Goal: Task Accomplishment & Management: Manage account settings

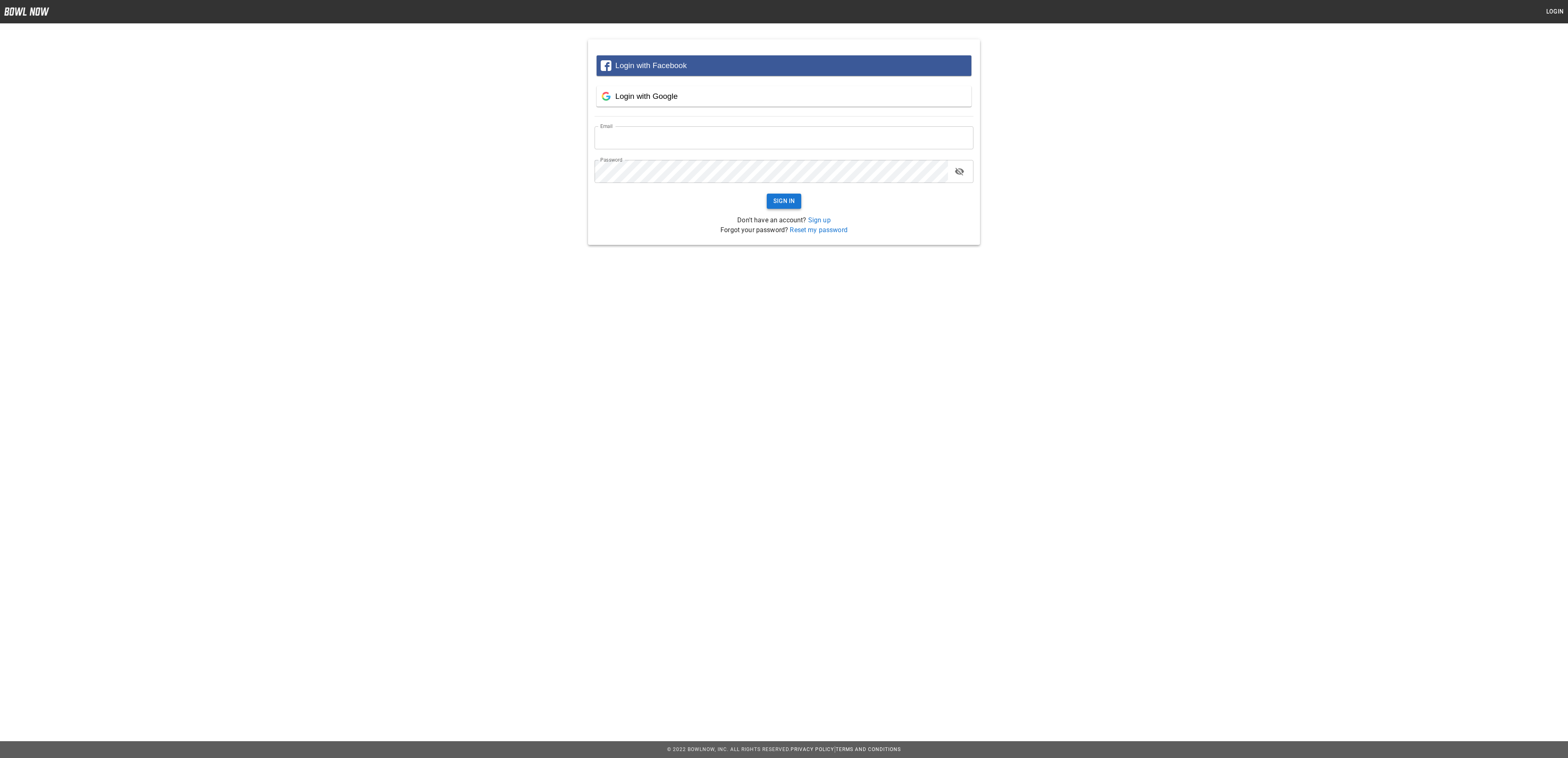
type input "**********"
click at [789, 198] on button "Sign In" at bounding box center [784, 201] width 35 height 15
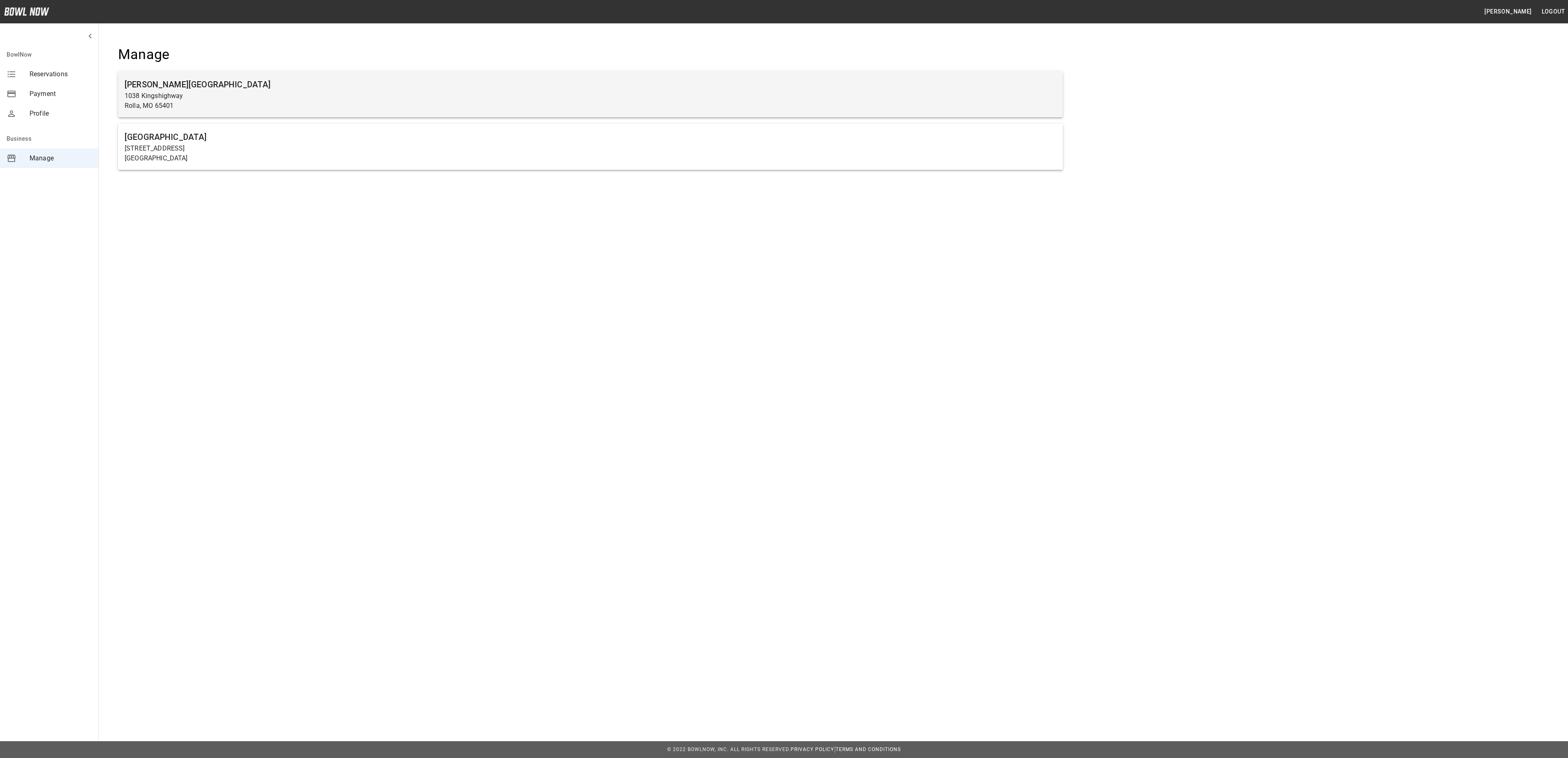
click at [238, 78] on h6 "Rolla Bowling Center" at bounding box center [590, 85] width 932 height 13
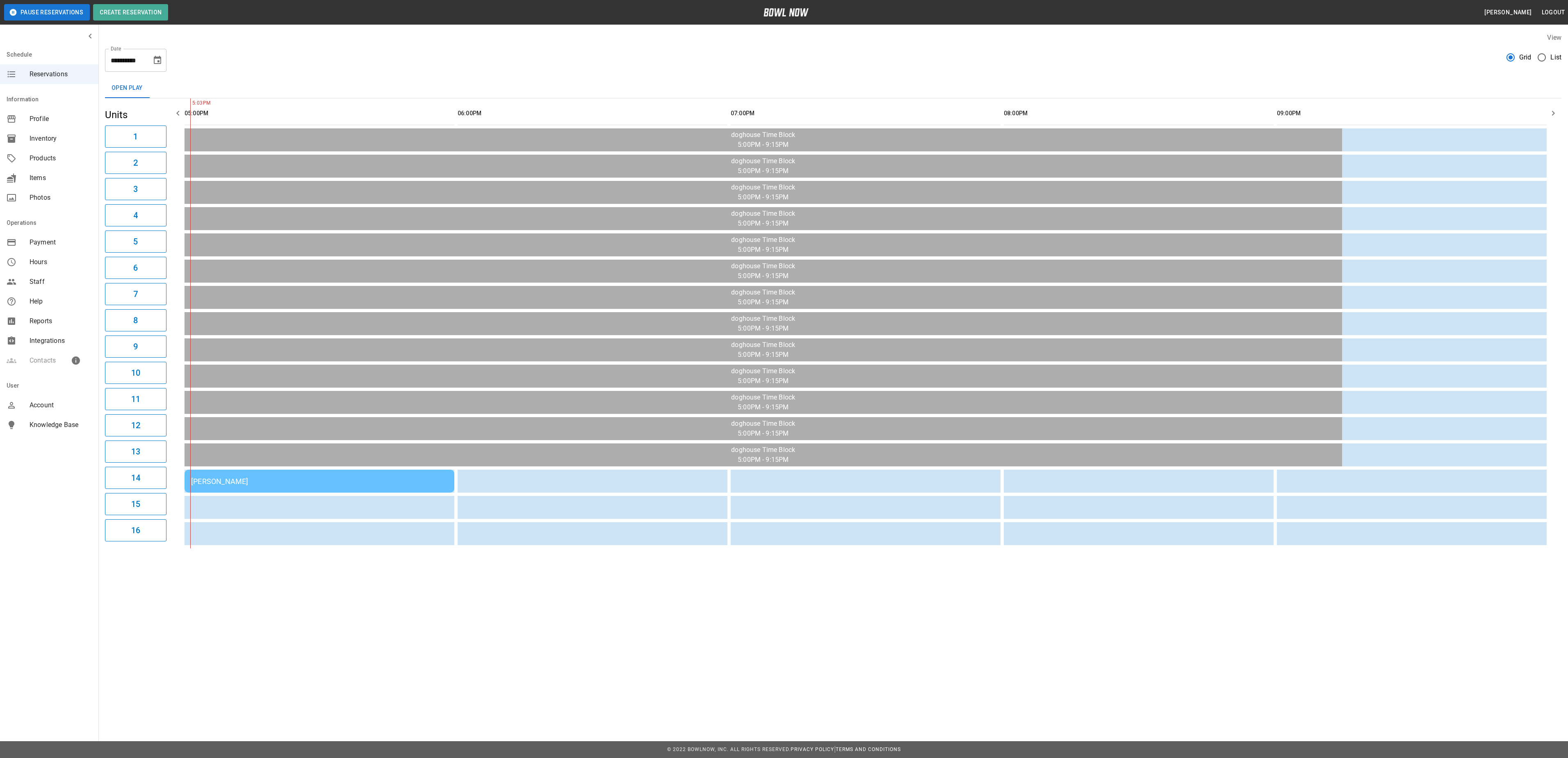
click at [264, 480] on div "[PERSON_NAME]" at bounding box center [320, 481] width 257 height 9
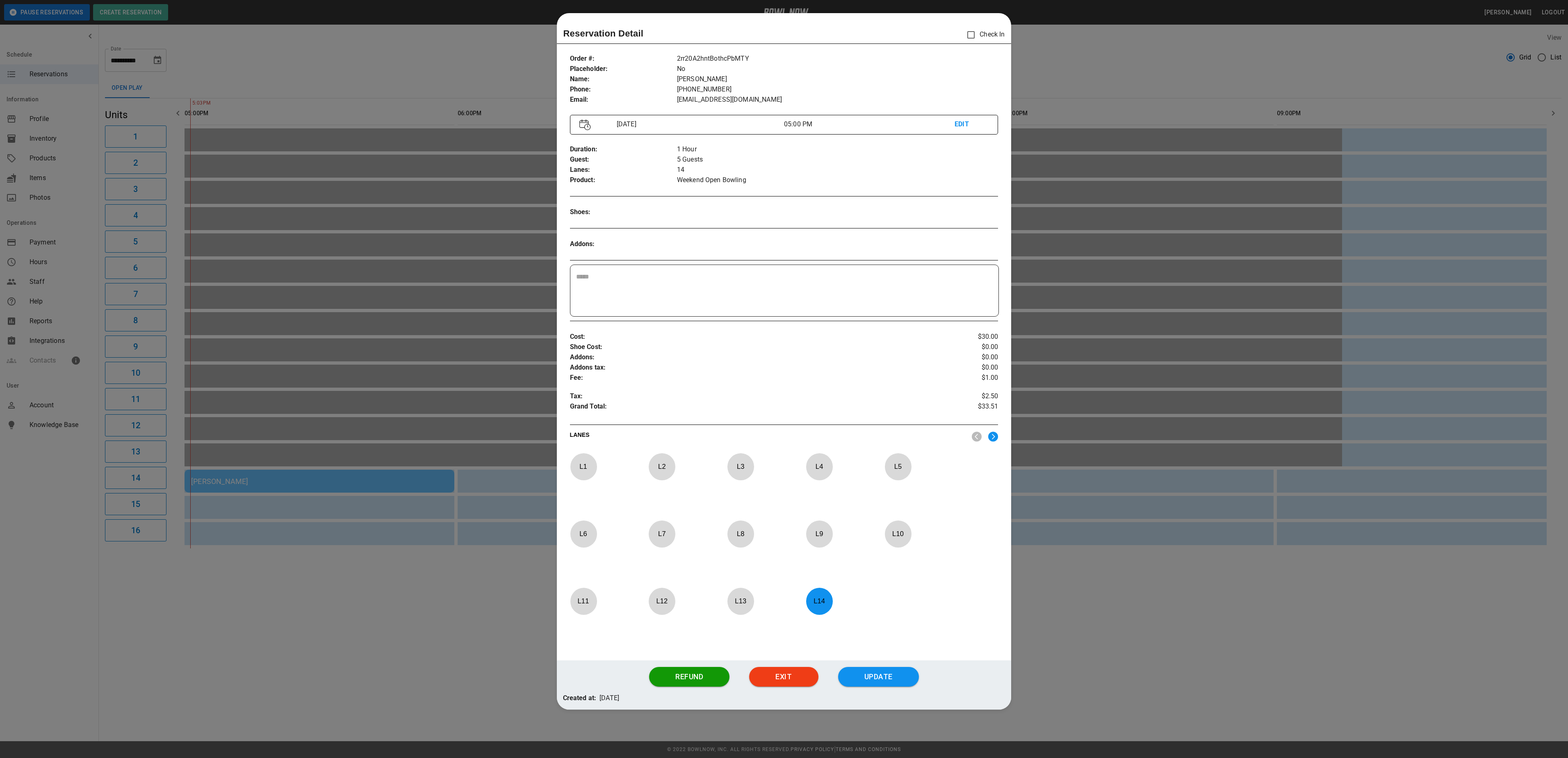
click at [962, 122] on p "EDIT" at bounding box center [971, 124] width 34 height 10
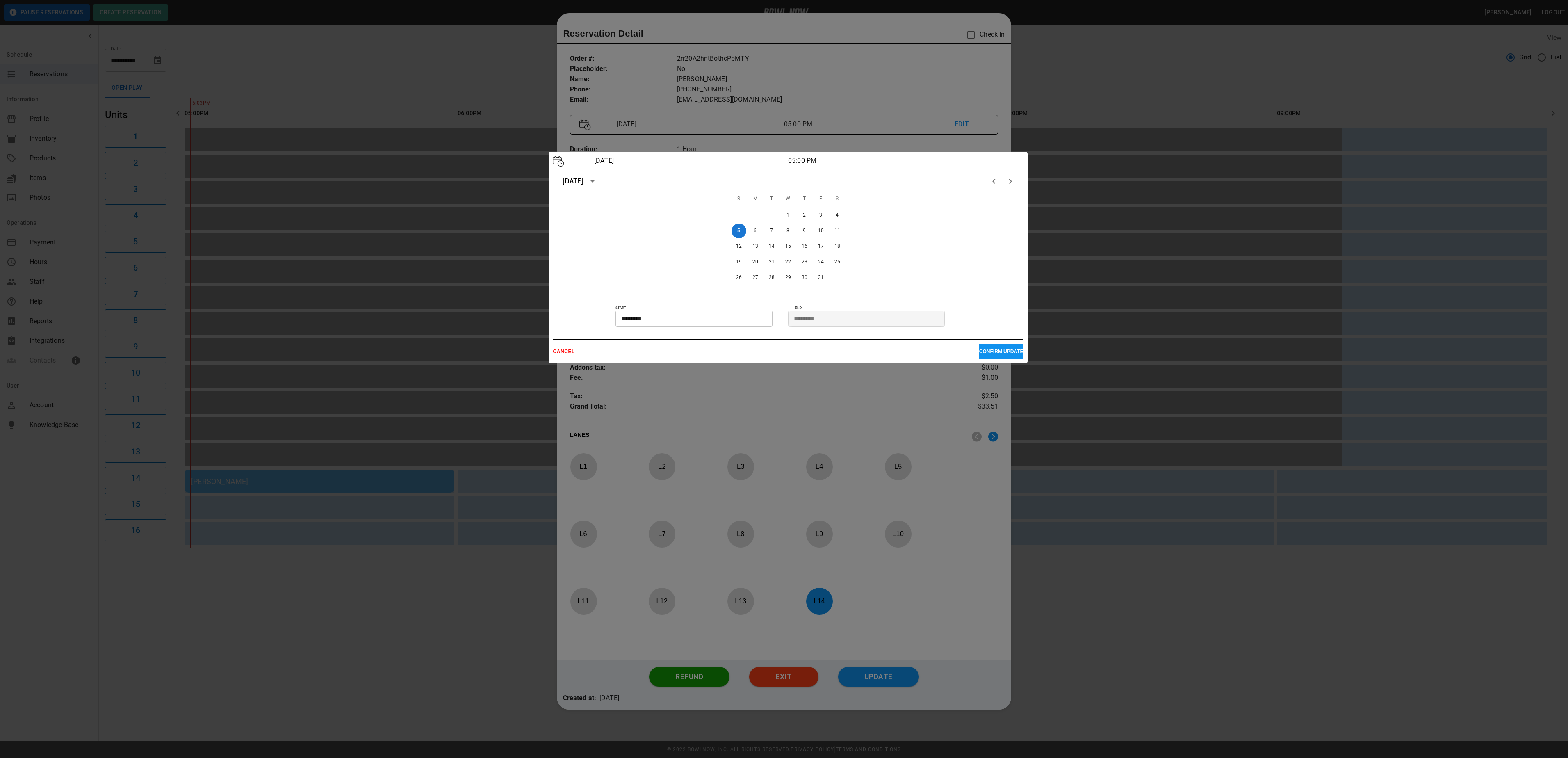
click at [624, 319] on input "********" at bounding box center [691, 318] width 151 height 16
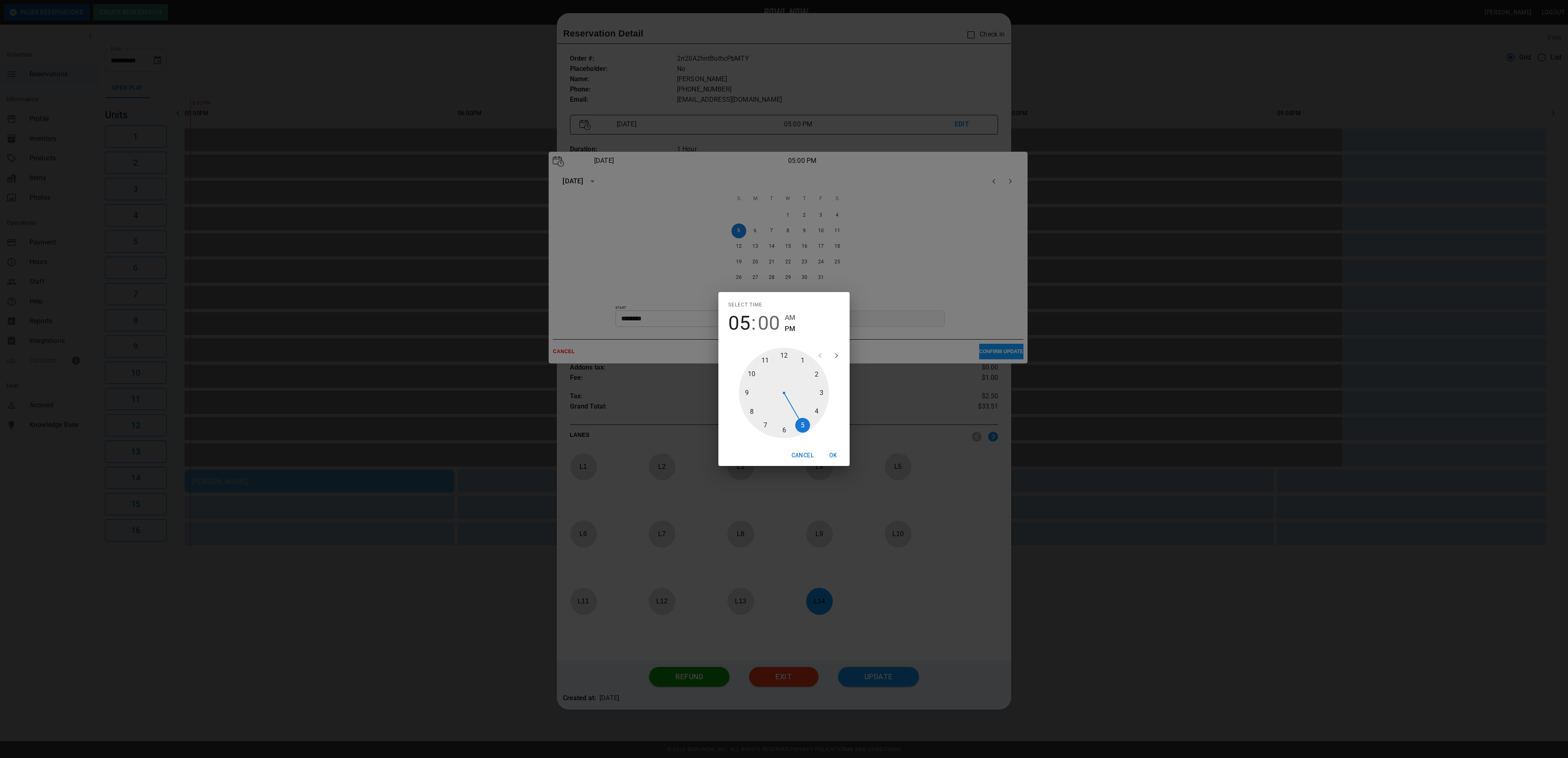
click at [774, 430] on div at bounding box center [784, 393] width 90 height 90
type input "********"
click at [830, 455] on button "OK" at bounding box center [833, 455] width 26 height 15
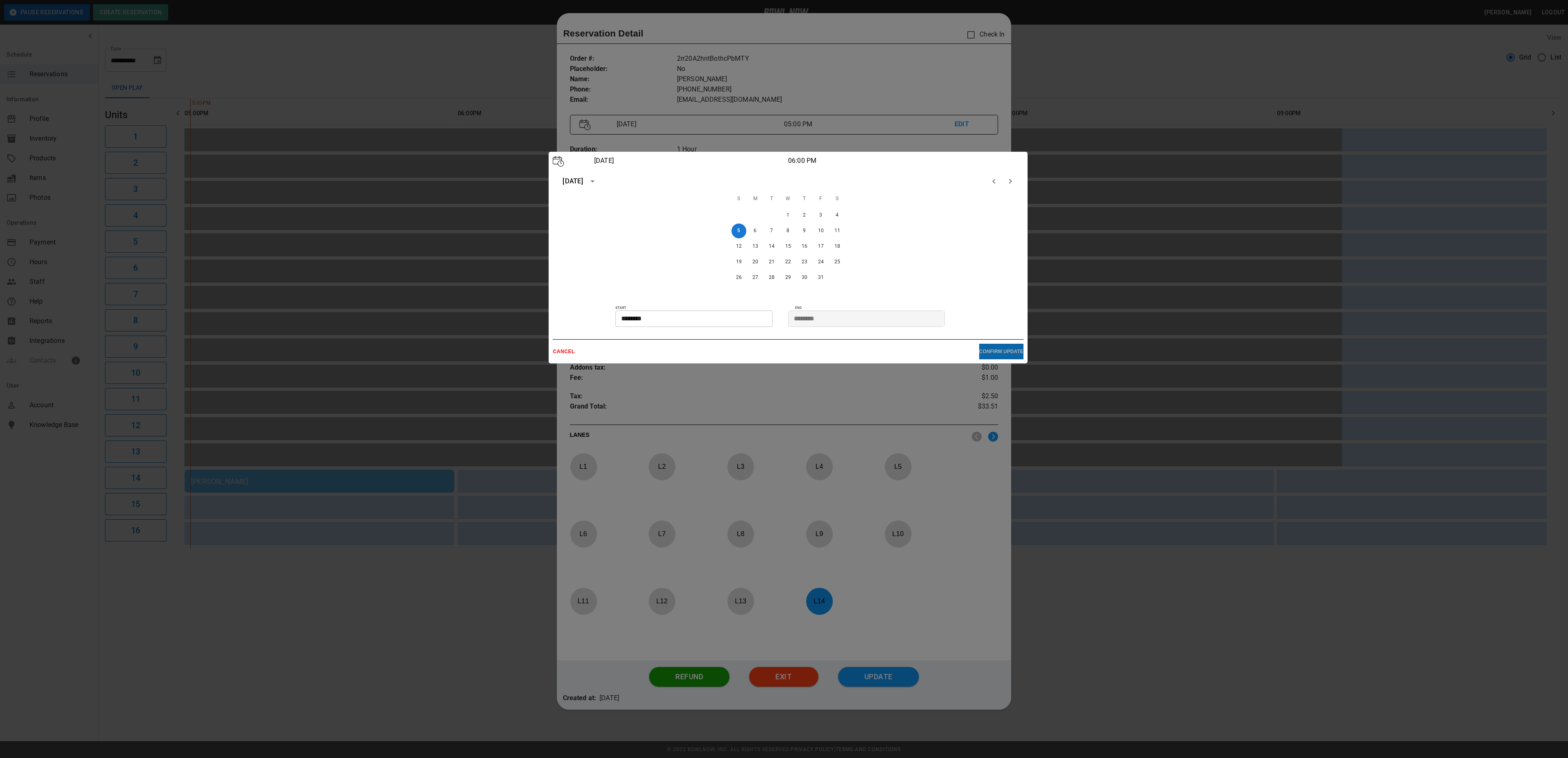
click at [999, 352] on p "CONFIRM UPDATE" at bounding box center [1001, 351] width 44 height 5
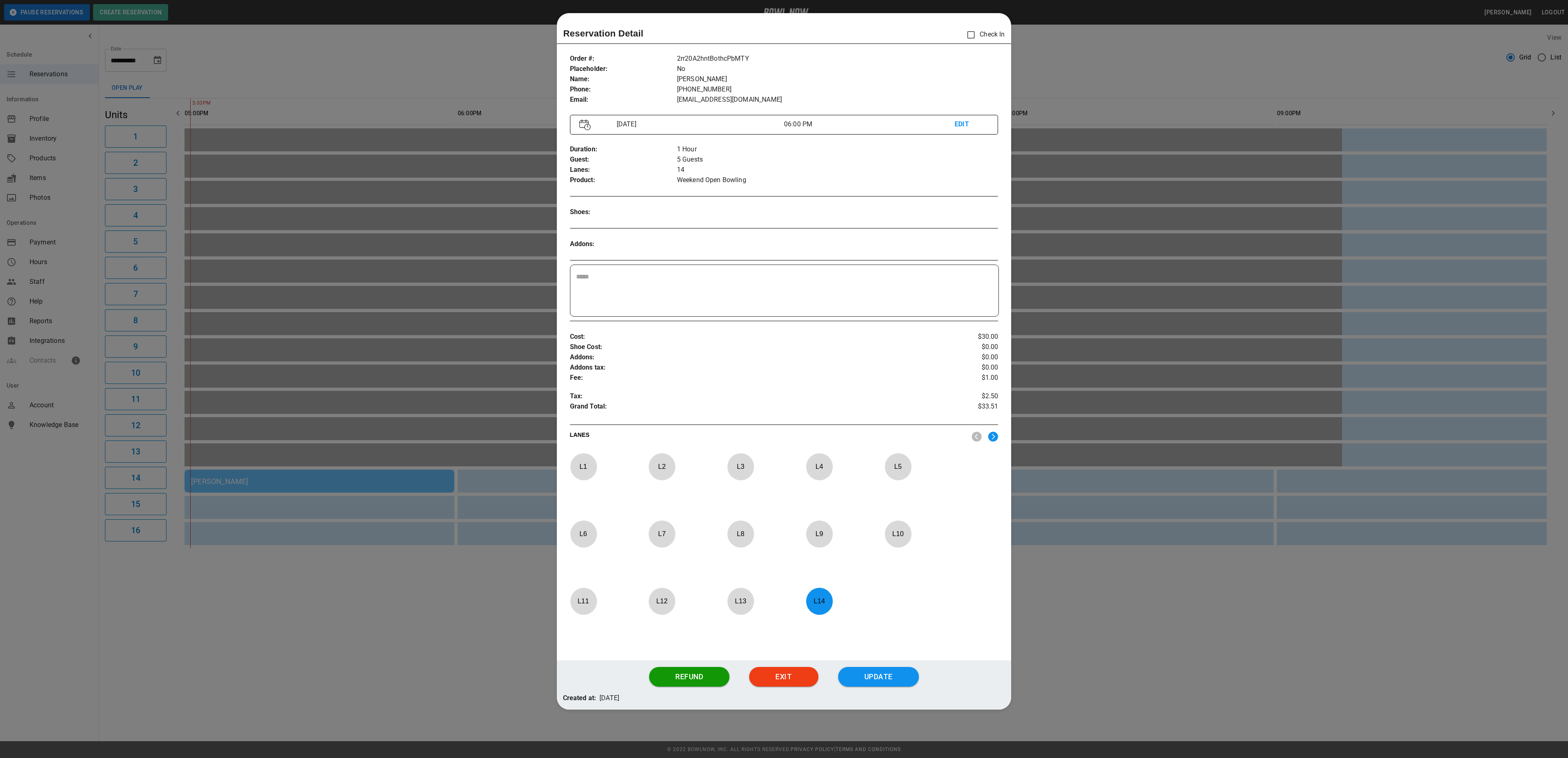
click at [1154, 47] on div at bounding box center [784, 379] width 1568 height 758
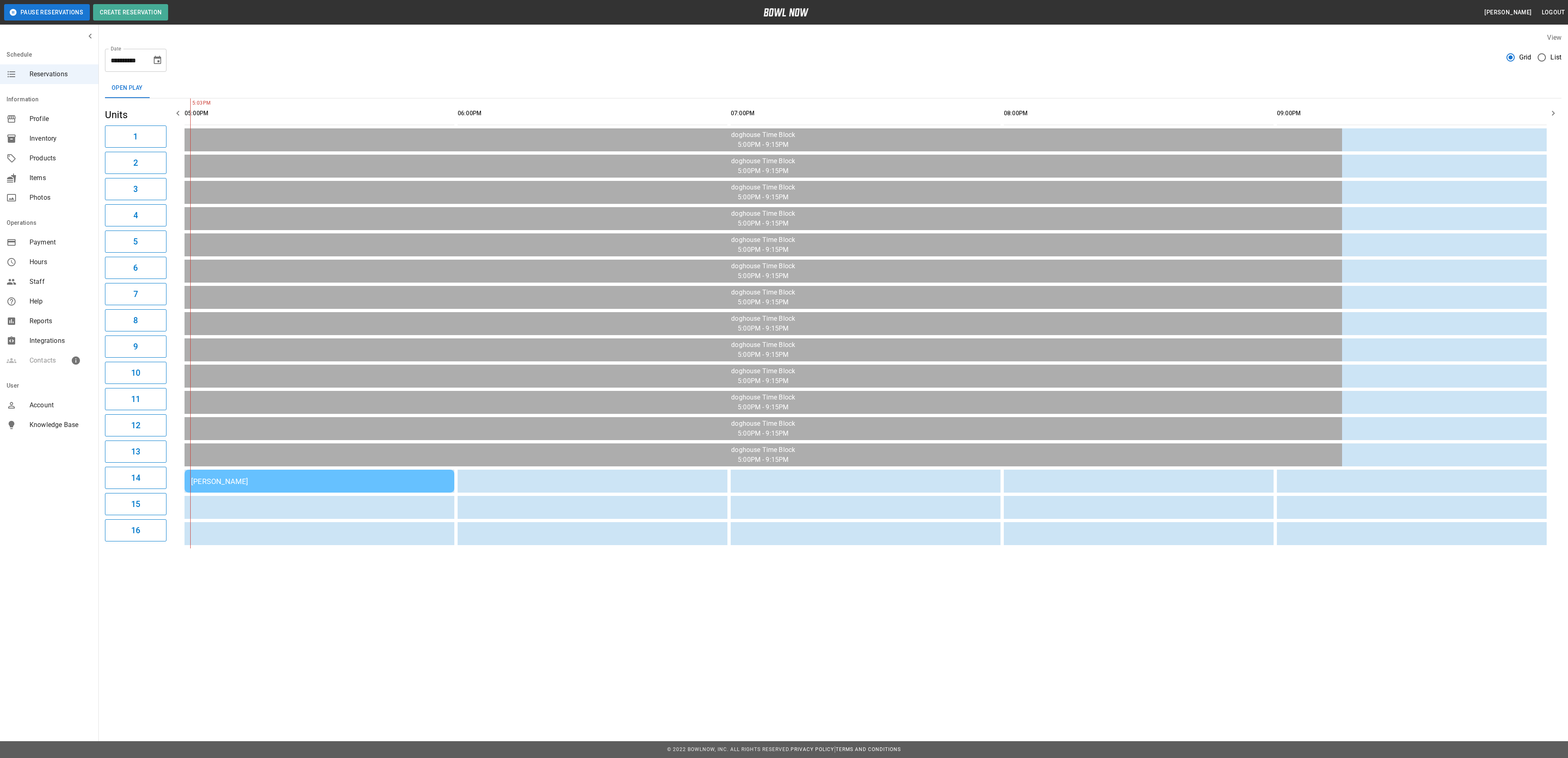
click at [66, 14] on button "Pause Reservations" at bounding box center [47, 12] width 86 height 16
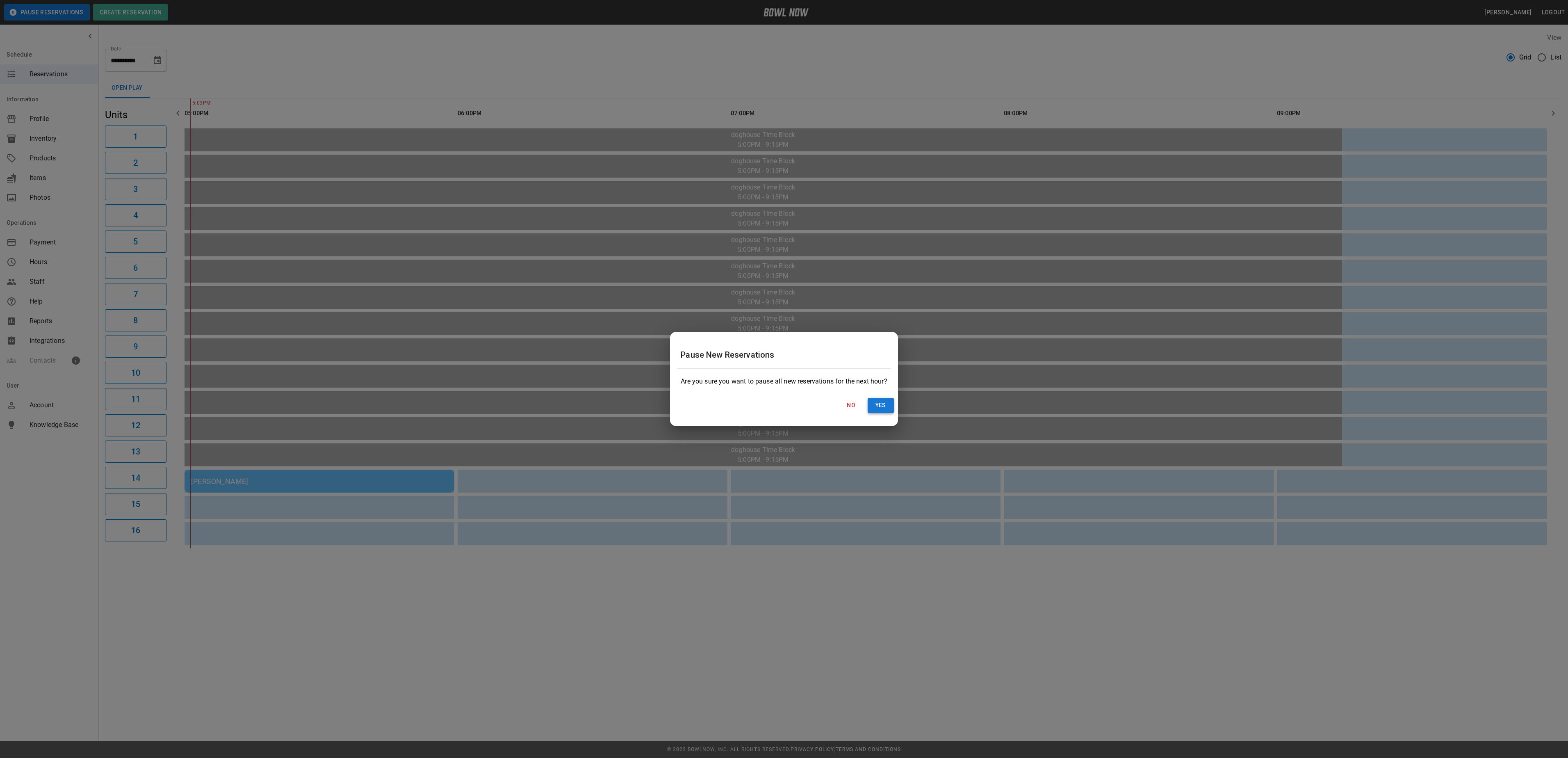
click at [879, 404] on button "Yes" at bounding box center [880, 405] width 26 height 15
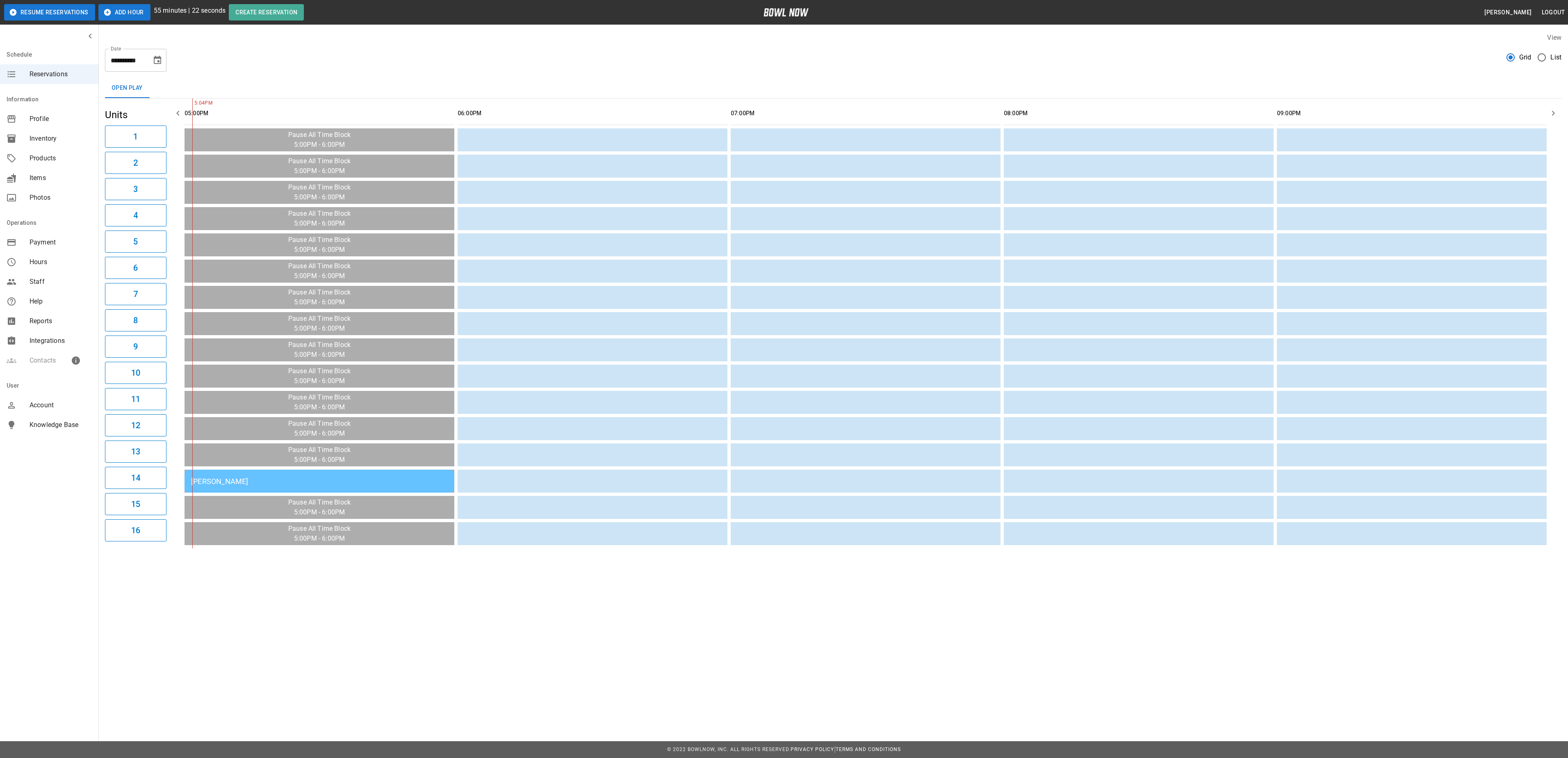
click at [57, 10] on button "Resume Reservations" at bounding box center [50, 12] width 91 height 16
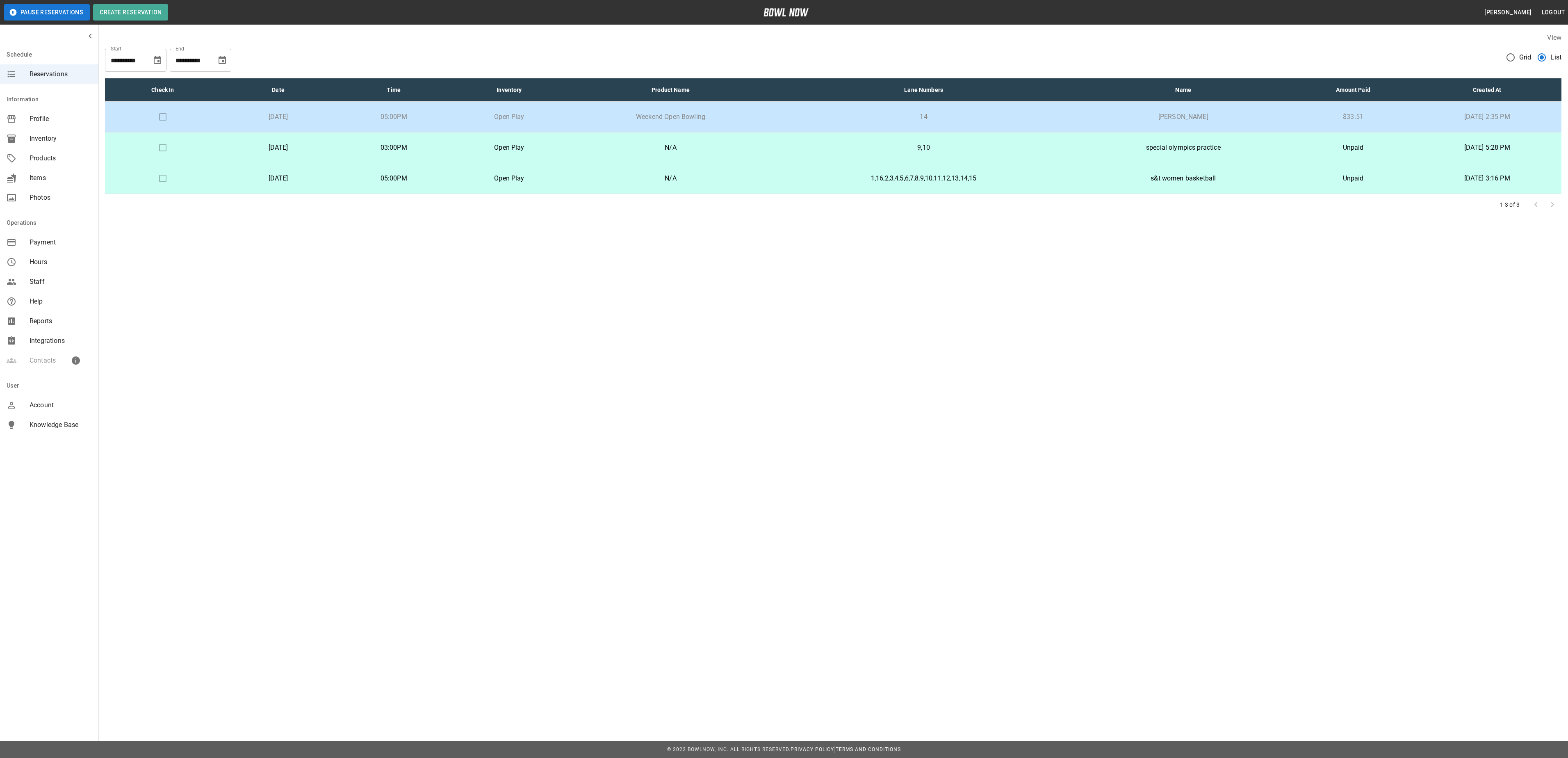
click at [330, 118] on p "[DATE]" at bounding box center [278, 117] width 102 height 10
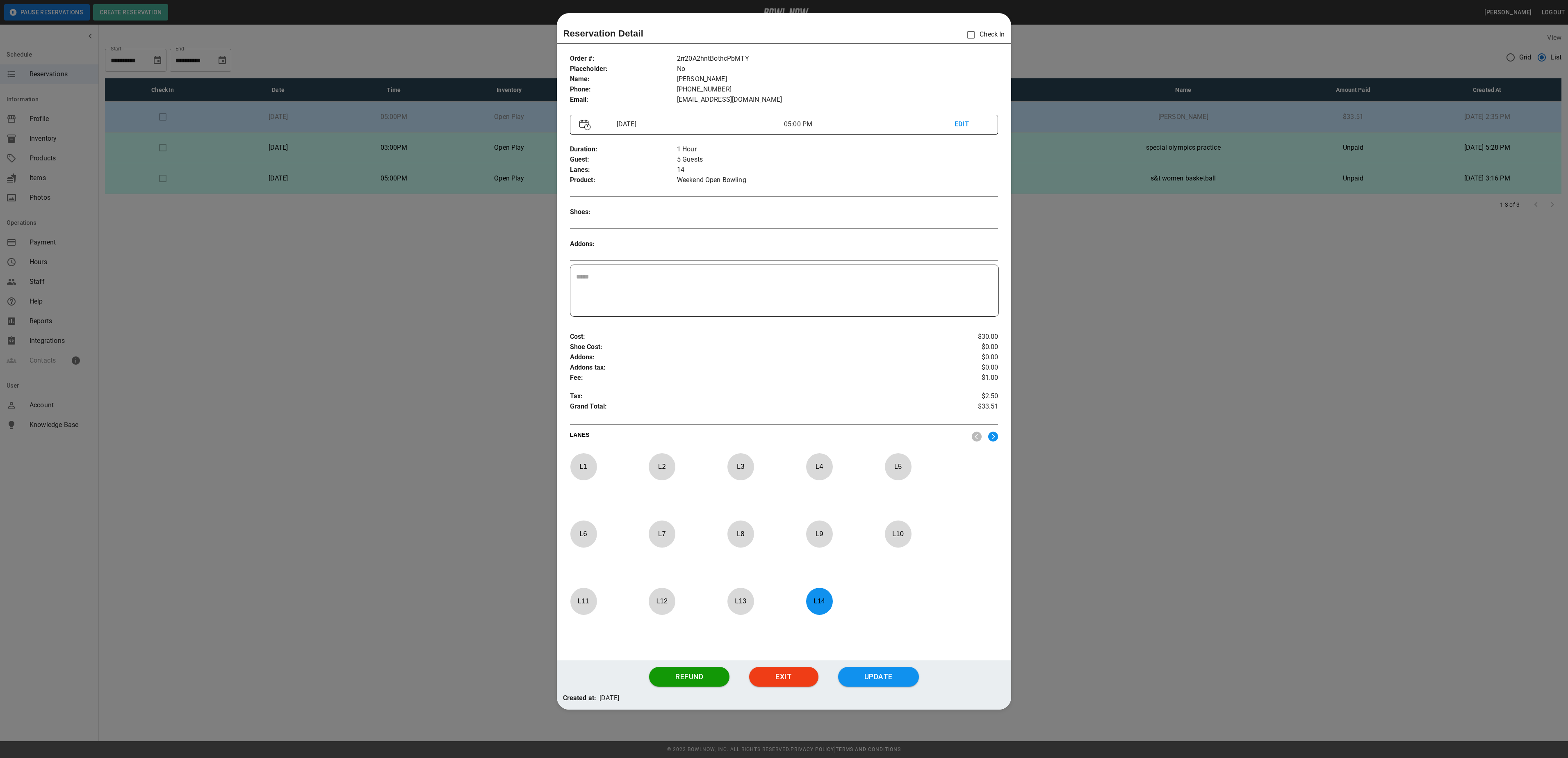
click at [1159, 359] on div at bounding box center [784, 379] width 1568 height 758
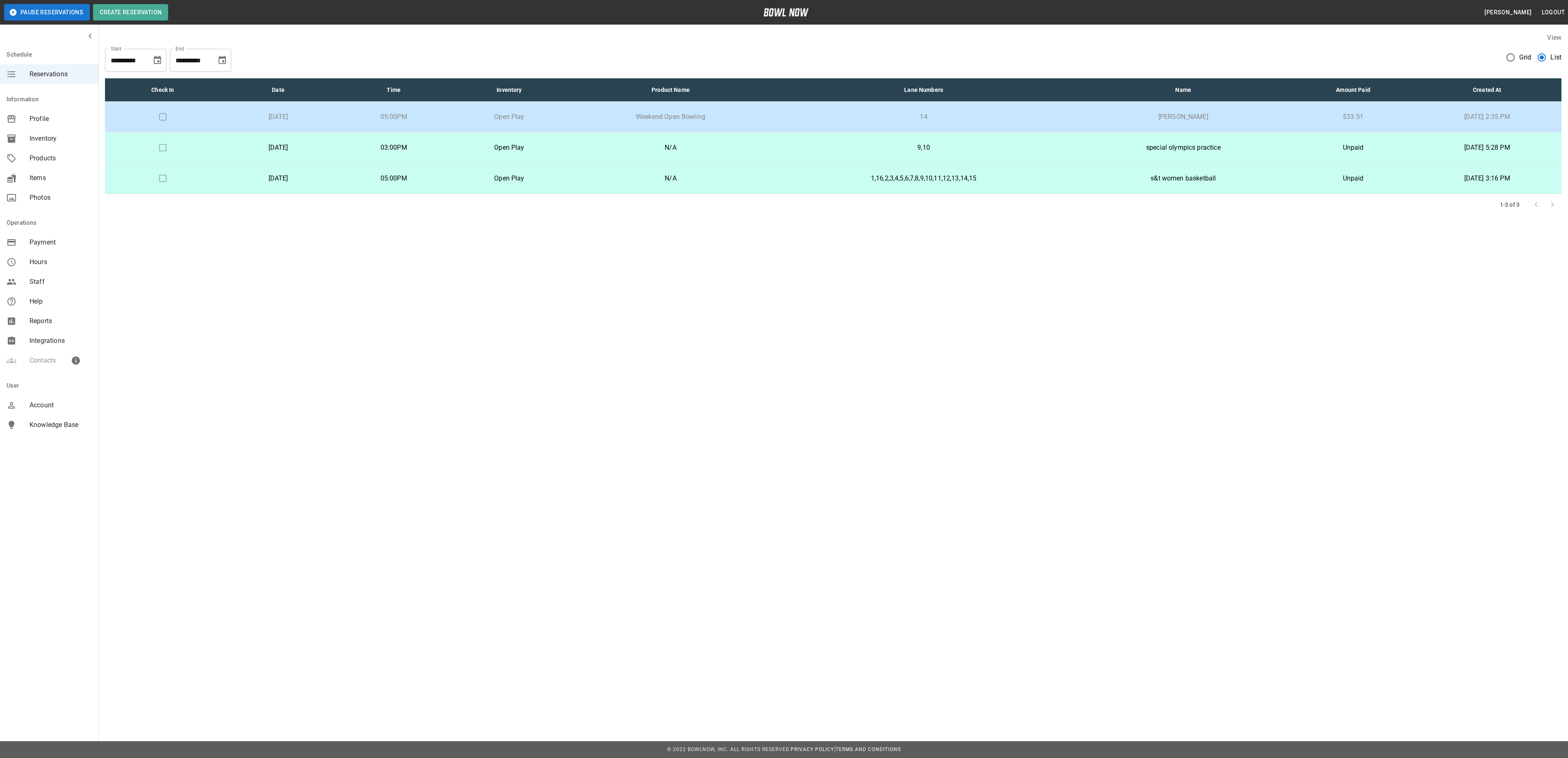
click at [798, 118] on td "14" at bounding box center [923, 117] width 299 height 31
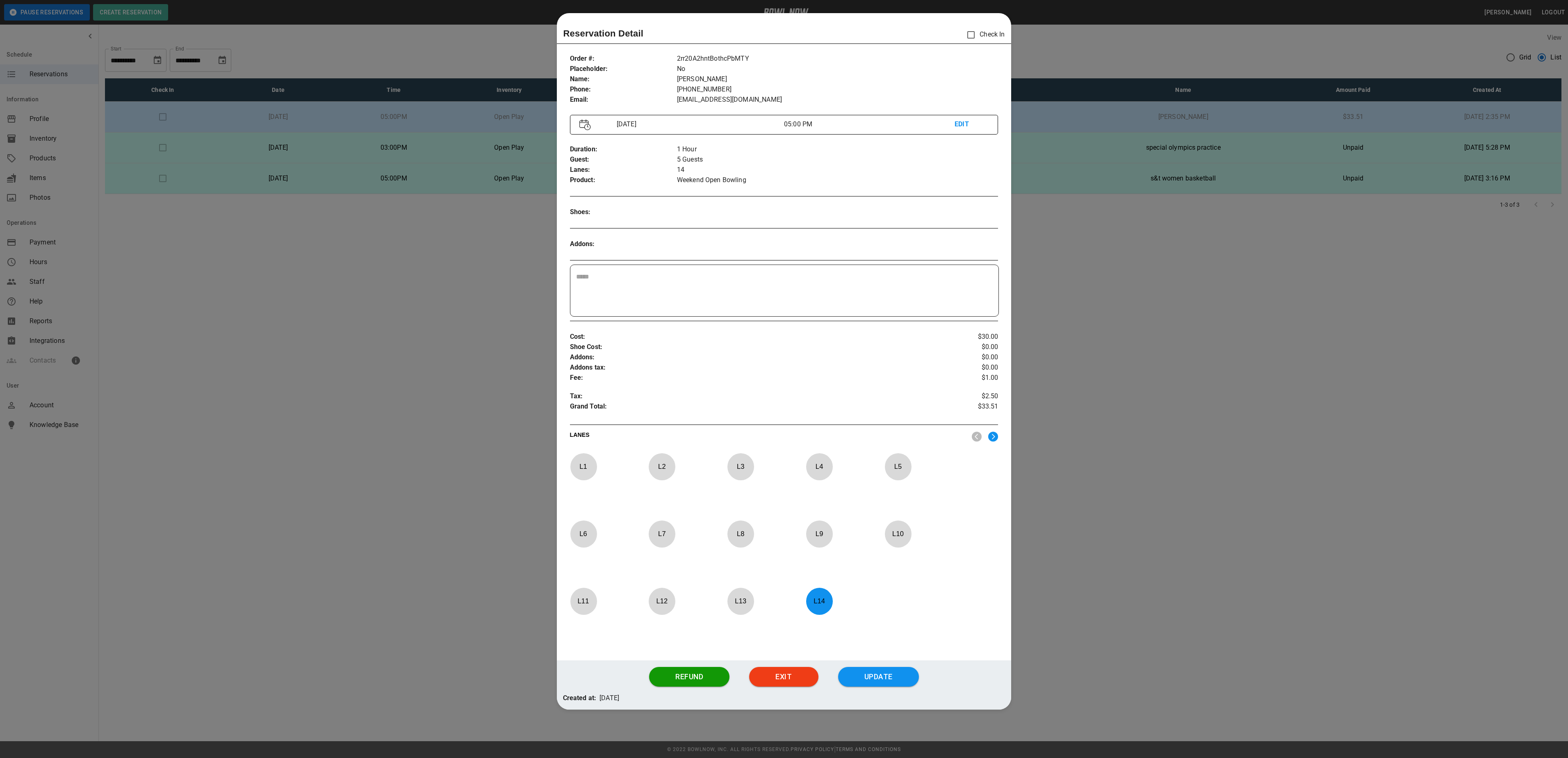
click at [1084, 456] on div at bounding box center [784, 379] width 1568 height 758
